Goal: Task Accomplishment & Management: Use online tool/utility

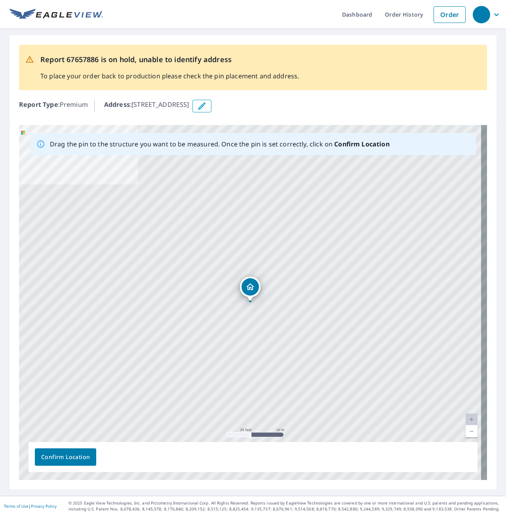
click at [259, 316] on div "[STREET_ADDRESS]" at bounding box center [253, 302] width 468 height 355
drag, startPoint x: 252, startPoint y: 287, endPoint x: 263, endPoint y: 296, distance: 15.2
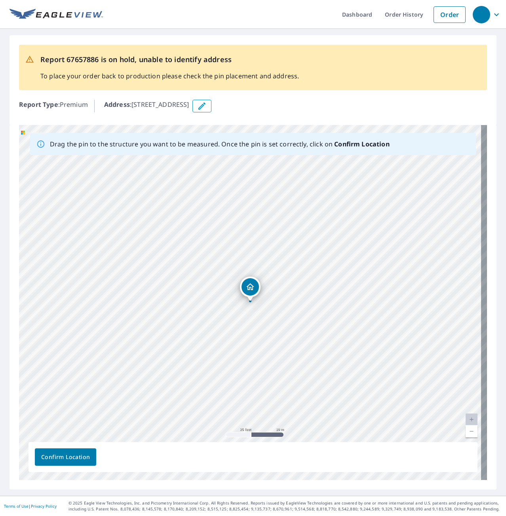
click at [76, 458] on span "Confirm Location" at bounding box center [65, 457] width 49 height 10
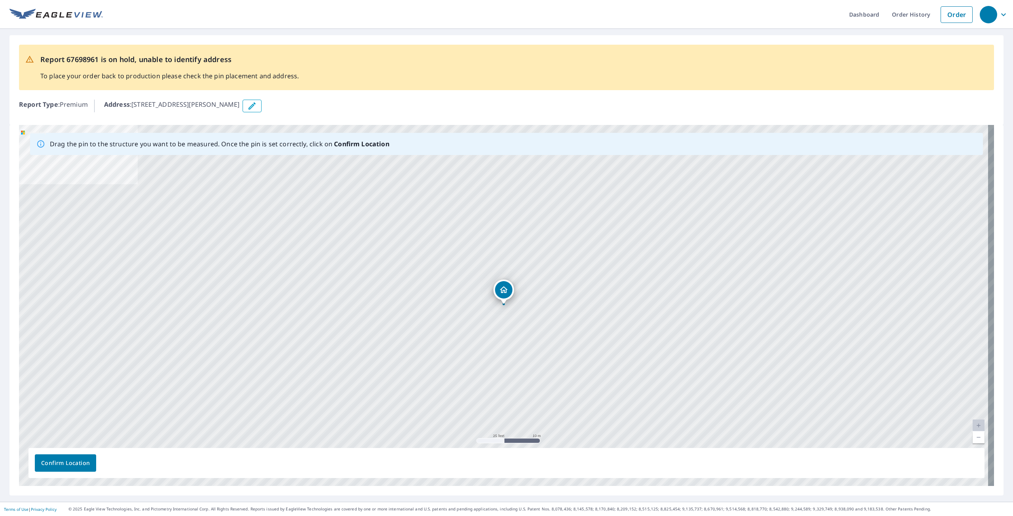
drag, startPoint x: 548, startPoint y: 318, endPoint x: 455, endPoint y: 198, distance: 152.2
click at [458, 197] on div "260 Cedar Swamp Road Monson, NC 01057" at bounding box center [506, 305] width 975 height 361
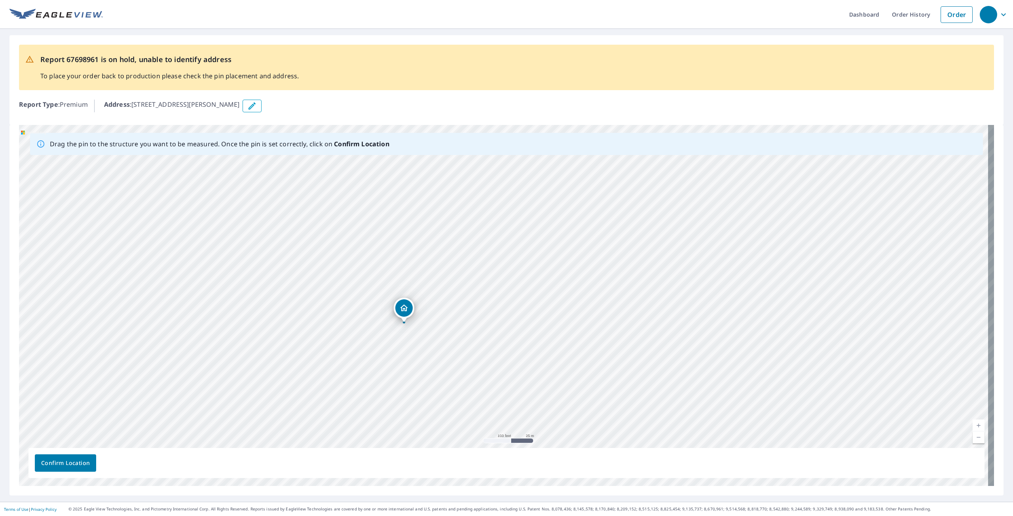
drag, startPoint x: 463, startPoint y: 173, endPoint x: 426, endPoint y: 232, distance: 69.7
click at [456, 281] on div "260 Cedar Swamp Road Monson, NC 01057" at bounding box center [506, 305] width 975 height 361
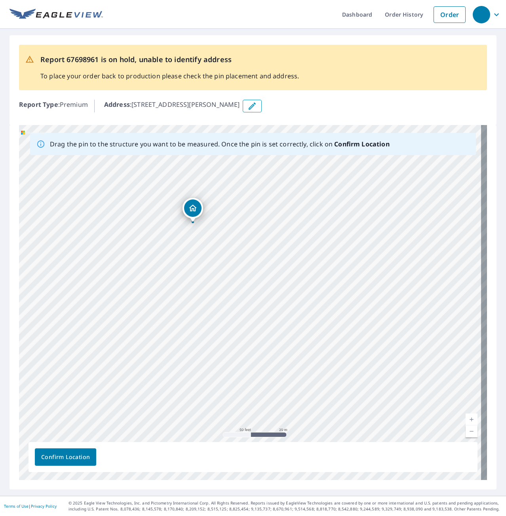
drag, startPoint x: 261, startPoint y: 351, endPoint x: 227, endPoint y: 271, distance: 87.4
click at [227, 271] on div "260 Cedar Swamp Road Monson, NC 01057" at bounding box center [253, 302] width 468 height 355
drag, startPoint x: 201, startPoint y: 210, endPoint x: 190, endPoint y: 296, distance: 86.5
click at [190, 296] on div "260 Cedar Swamp Road Monson, NC 01057" at bounding box center [253, 302] width 468 height 355
drag, startPoint x: 218, startPoint y: 281, endPoint x: 191, endPoint y: 307, distance: 36.9
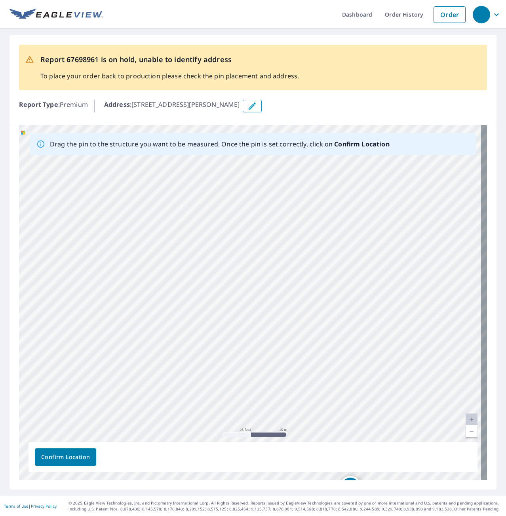
click at [191, 307] on div "260 Cedar Swamp Road Monson, NC 01057" at bounding box center [253, 302] width 468 height 355
drag, startPoint x: 375, startPoint y: 245, endPoint x: 97, endPoint y: 322, distance: 288.5
click at [288, 309] on div "260 Cedar Swamp Road Monson, NC 01057" at bounding box center [253, 302] width 468 height 355
drag, startPoint x: 267, startPoint y: 291, endPoint x: 226, endPoint y: 225, distance: 77.3
click at [226, 225] on div "260 Cedar Swamp Road Monson, NC 01057" at bounding box center [253, 302] width 468 height 355
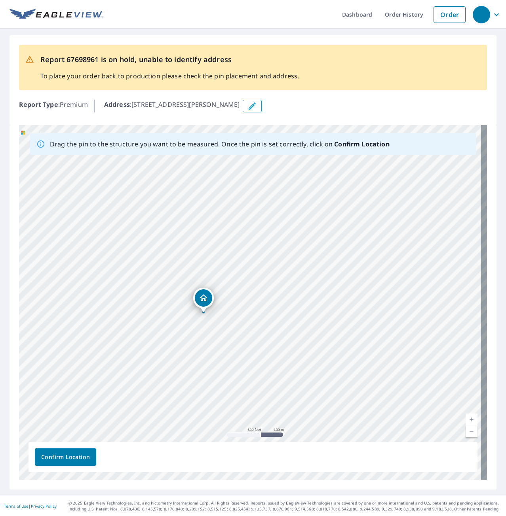
drag, startPoint x: 180, startPoint y: 205, endPoint x: 244, endPoint y: 333, distance: 142.8
click at [244, 333] on div "260 Cedar Swamp Road Monson, NC 01057" at bounding box center [253, 302] width 468 height 355
drag, startPoint x: 211, startPoint y: 231, endPoint x: 234, endPoint y: 282, distance: 56.3
click at [234, 282] on div "260 Cedar Swamp Road Monson, NC 01057" at bounding box center [253, 302] width 468 height 355
drag, startPoint x: 185, startPoint y: 278, endPoint x: 271, endPoint y: 255, distance: 88.9
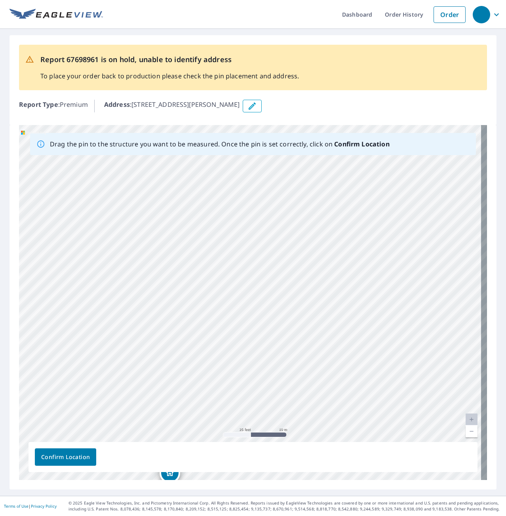
click at [271, 255] on div "260 Cedar Swamp Road Monson, NC 01057" at bounding box center [253, 302] width 468 height 355
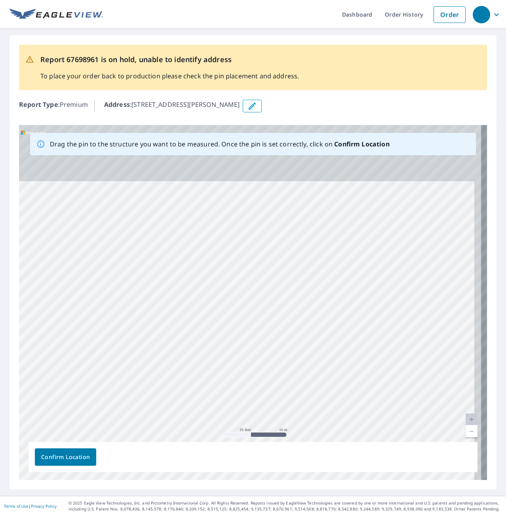
drag, startPoint x: 233, startPoint y: 288, endPoint x: 214, endPoint y: 405, distance: 117.9
click at [214, 405] on div "260 Cedar Swamp Road Monson, NC 01057" at bounding box center [253, 302] width 468 height 355
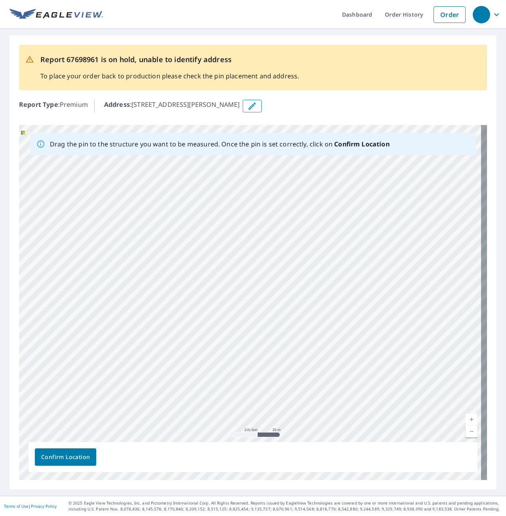
drag, startPoint x: 276, startPoint y: 276, endPoint x: 217, endPoint y: 403, distance: 140.2
click at [217, 403] on div "260 Cedar Swamp Road Monson, NC 01057" at bounding box center [253, 302] width 468 height 355
drag, startPoint x: 254, startPoint y: 253, endPoint x: 201, endPoint y: 355, distance: 115.2
click at [201, 355] on div "260 Cedar Swamp Road Monson, NC 01057" at bounding box center [253, 302] width 468 height 355
drag, startPoint x: 276, startPoint y: 230, endPoint x: 229, endPoint y: 314, distance: 96.5
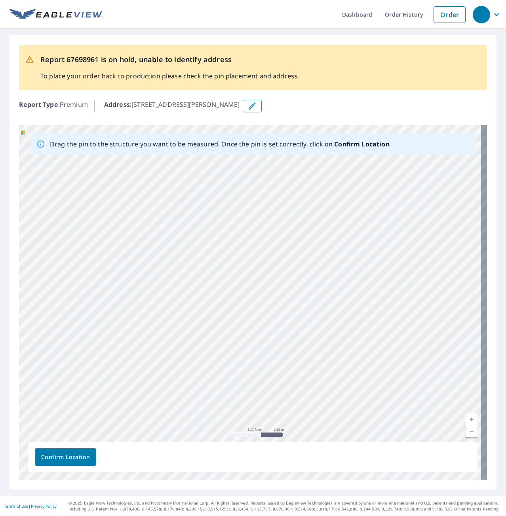
click at [229, 314] on div "260 Cedar Swamp Road Monson, NC 01057" at bounding box center [253, 302] width 468 height 355
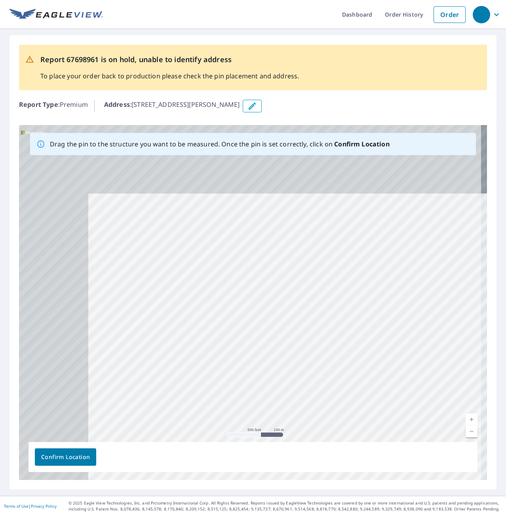
drag, startPoint x: 255, startPoint y: 370, endPoint x: 259, endPoint y: 375, distance: 6.2
click at [259, 375] on div "260 Cedar Swamp Road Monson, NC 01057" at bounding box center [253, 302] width 468 height 355
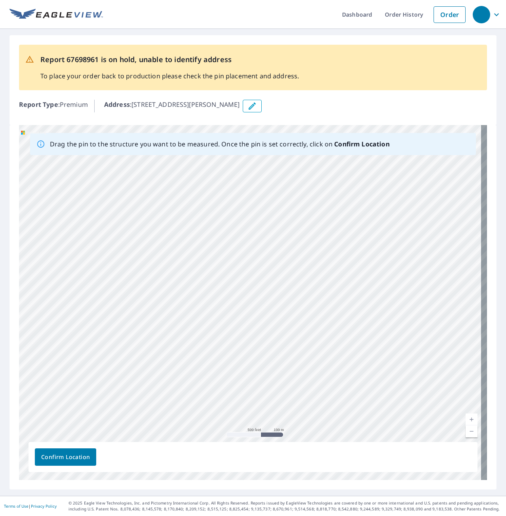
drag, startPoint x: 280, startPoint y: 371, endPoint x: 184, endPoint y: 165, distance: 228.1
click at [195, 179] on div "260 Cedar Swamp Road Monson, NC 01057" at bounding box center [253, 302] width 468 height 355
drag, startPoint x: 180, startPoint y: 335, endPoint x: 252, endPoint y: 181, distance: 169.9
click at [252, 181] on div "260 Cedar Swamp Road Monson, NC 01057" at bounding box center [253, 302] width 468 height 355
drag, startPoint x: 206, startPoint y: 411, endPoint x: 277, endPoint y: 320, distance: 115.0
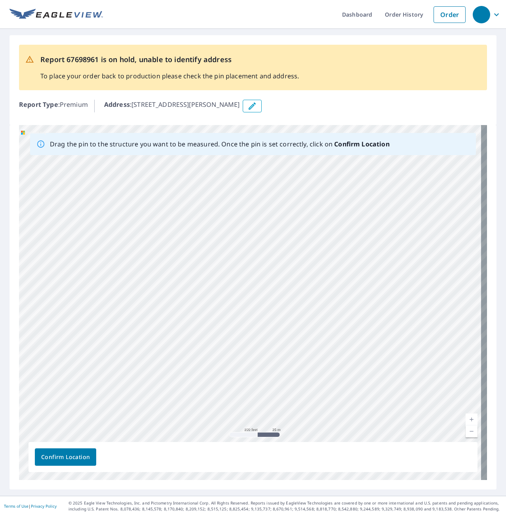
click at [277, 320] on div "260 Cedar Swamp Road Monson, NC 01057" at bounding box center [253, 302] width 468 height 355
drag, startPoint x: 237, startPoint y: 367, endPoint x: 335, endPoint y: 267, distance: 140.7
click at [335, 267] on div "260 Cedar Swamp Road Monson, NC 01057" at bounding box center [253, 302] width 468 height 355
drag, startPoint x: 313, startPoint y: 383, endPoint x: 308, endPoint y: 254, distance: 129.0
click at [308, 254] on div "260 Cedar Swamp Road Monson, NC 01057" at bounding box center [253, 302] width 468 height 355
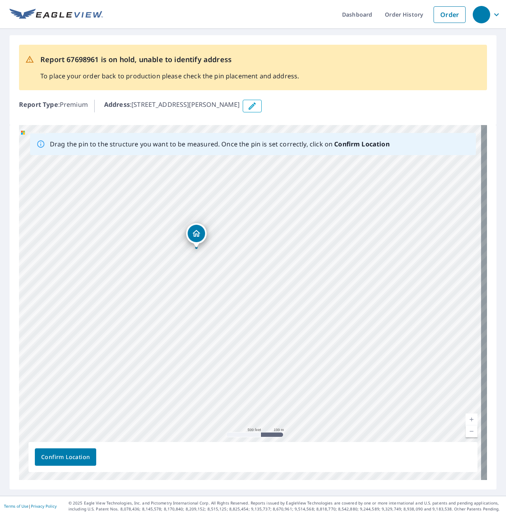
drag, startPoint x: 354, startPoint y: 325, endPoint x: 242, endPoint y: 295, distance: 116.1
click at [242, 295] on div "260 Cedar Swamp Road Monson, NC 01057" at bounding box center [253, 302] width 468 height 355
